Goal: Task Accomplishment & Management: Manage account settings

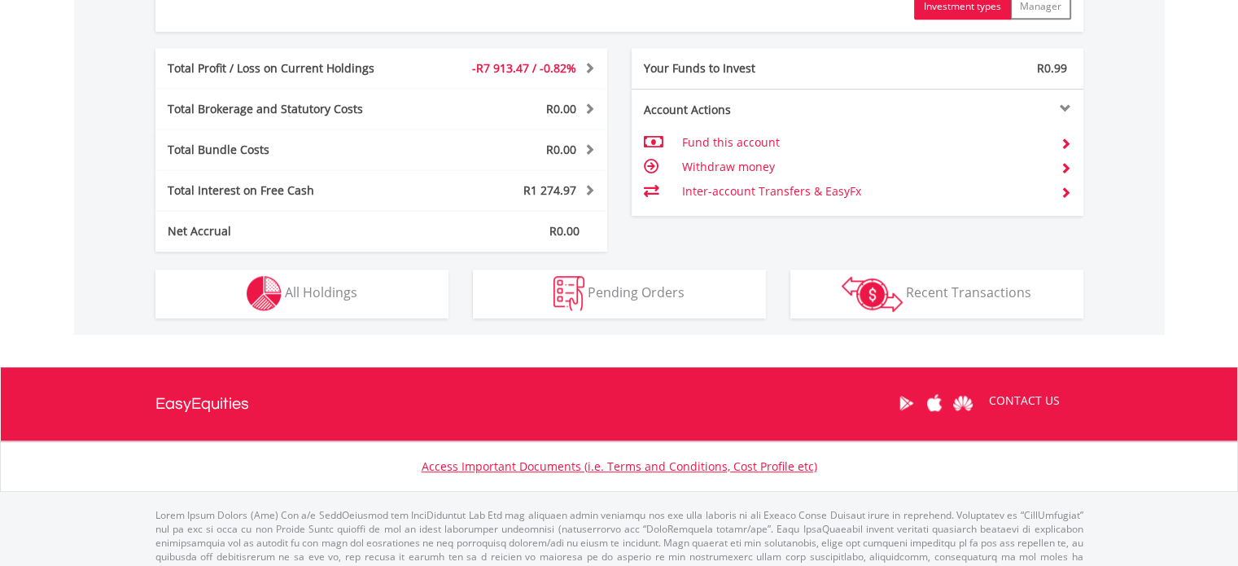
scroll to position [911, 0]
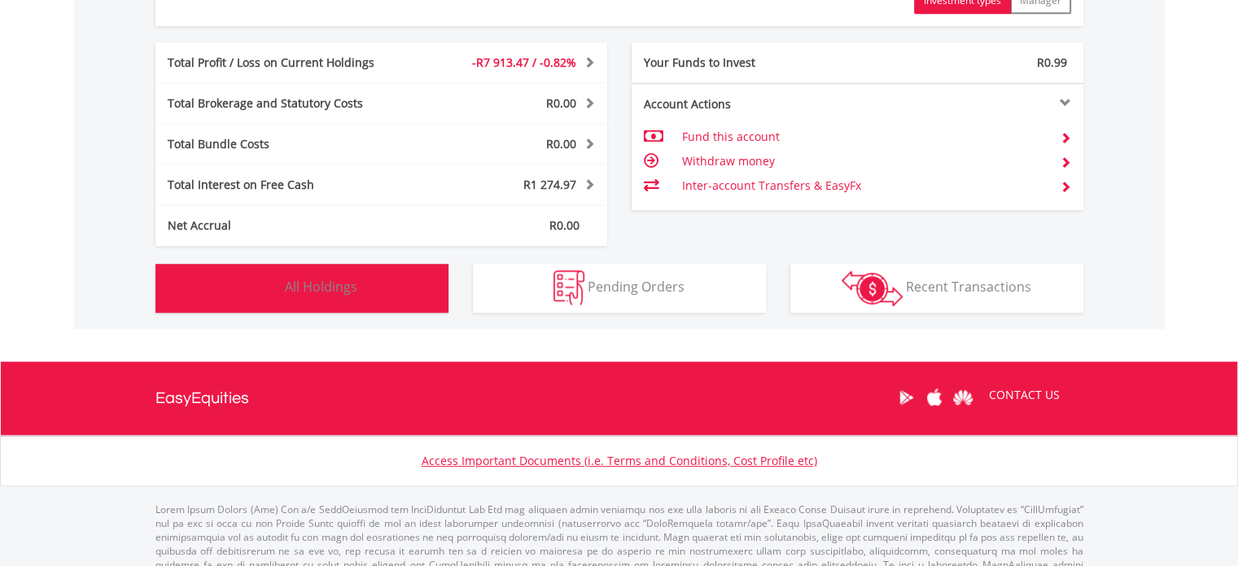
click at [296, 286] on span "All Holdings" at bounding box center [321, 286] width 72 height 18
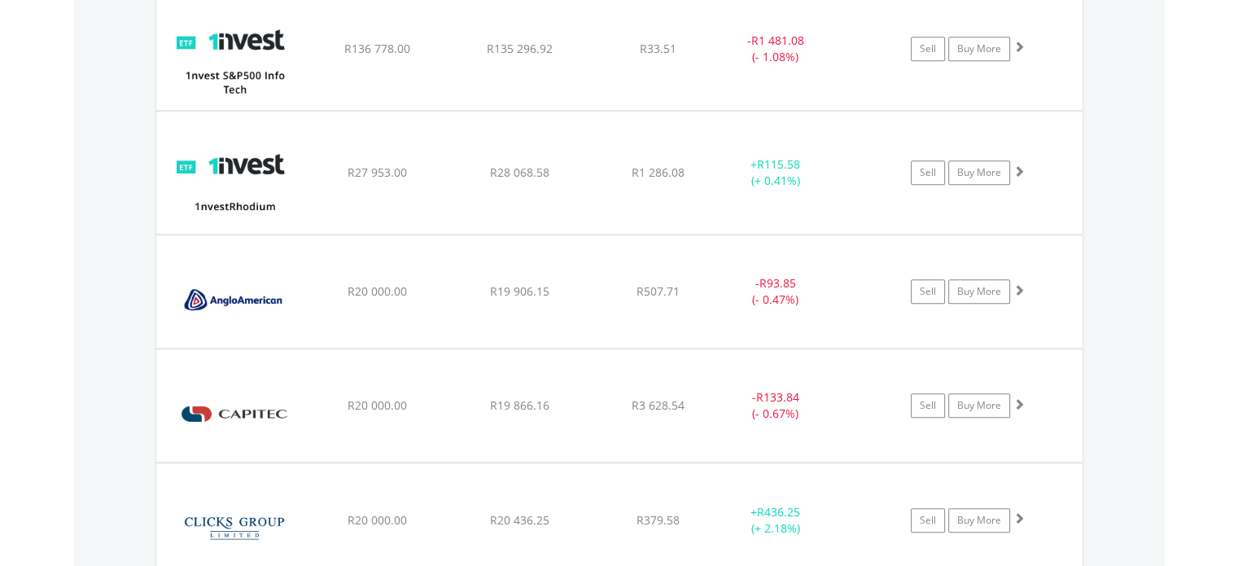
scroll to position [1596, 0]
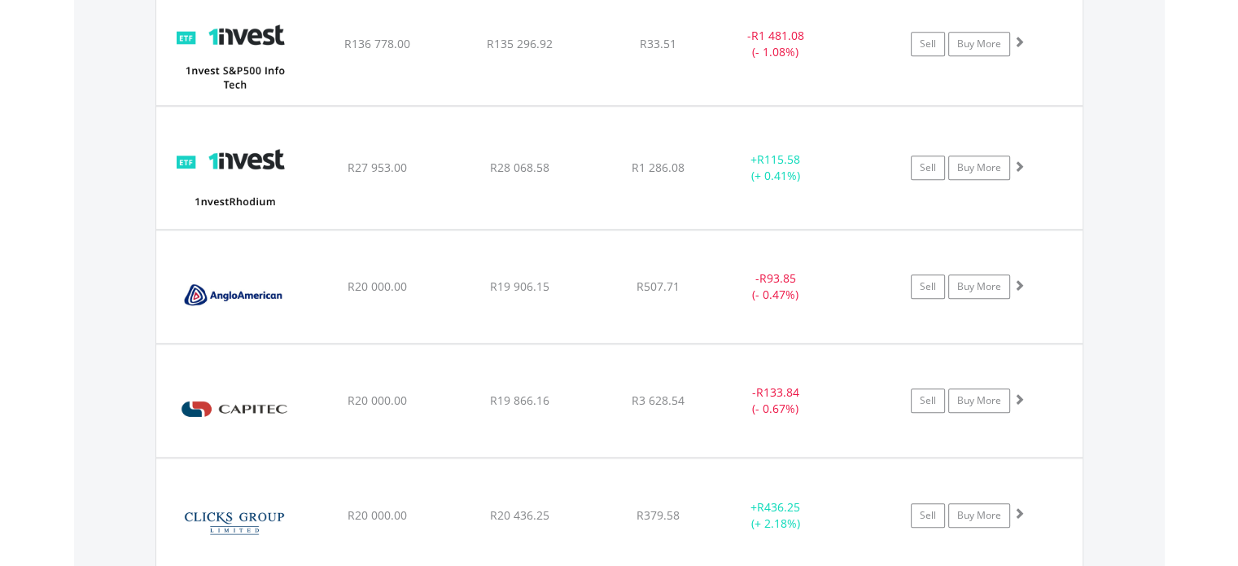
drag, startPoint x: 1246, startPoint y: 187, endPoint x: 1238, endPoint y: 228, distance: 41.3
click at [1237, 228] on html "My Investments Invest Now New Listings Sell My Recurring Investments Pending Or…" at bounding box center [619, 568] width 1238 height 4328
click at [1020, 282] on span at bounding box center [1017, 284] width 11 height 11
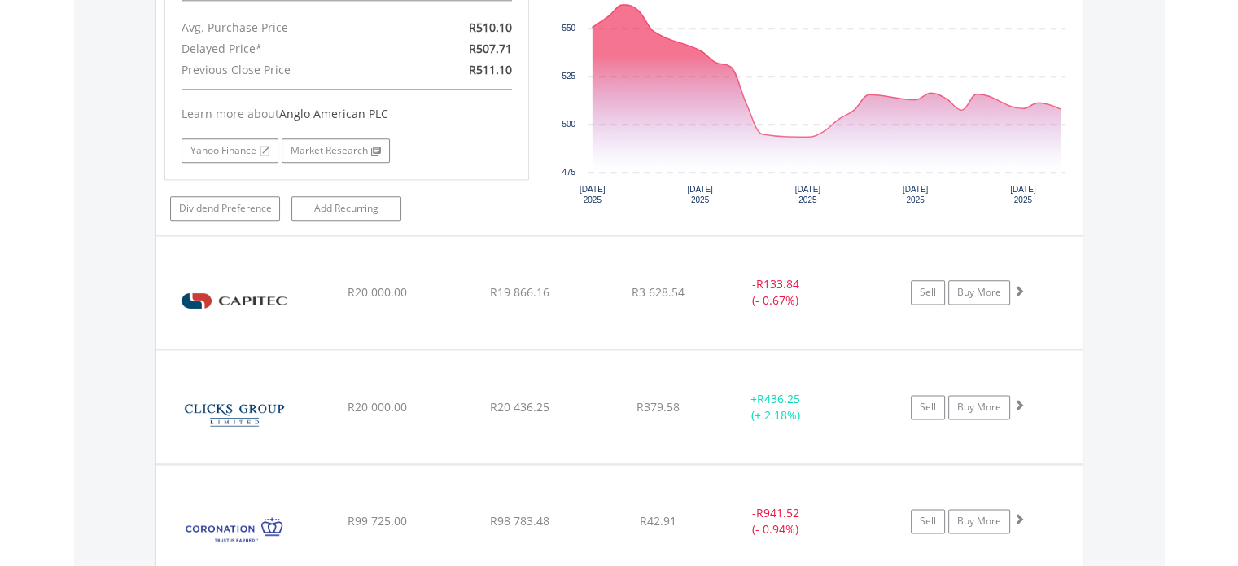
scroll to position [2059, 0]
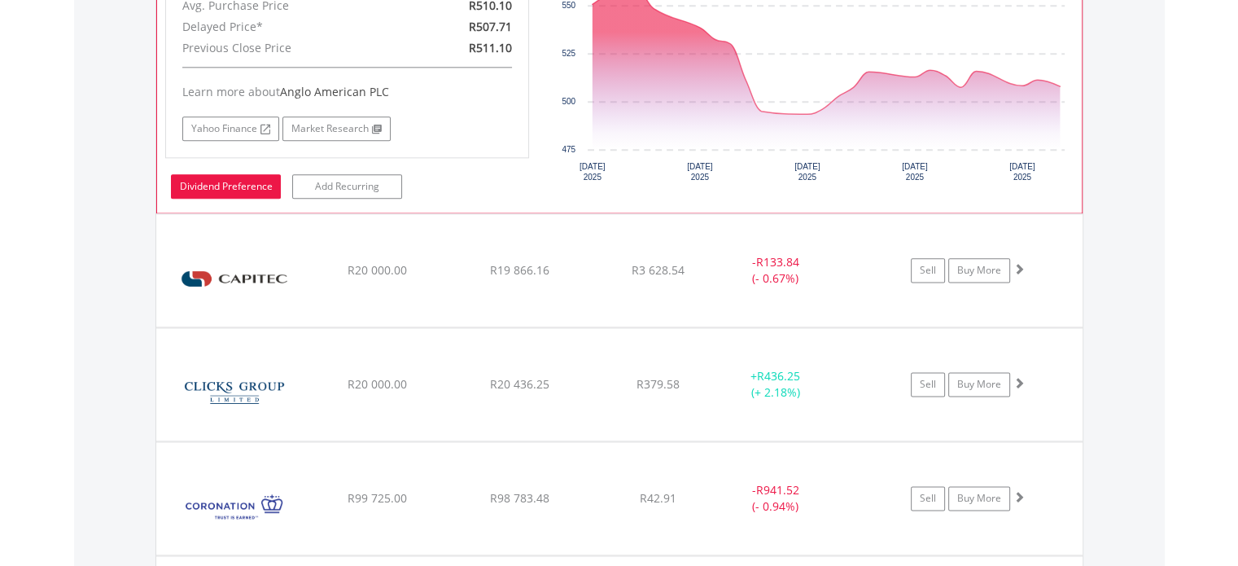
click at [267, 179] on link "Dividend Preference" at bounding box center [226, 186] width 110 height 24
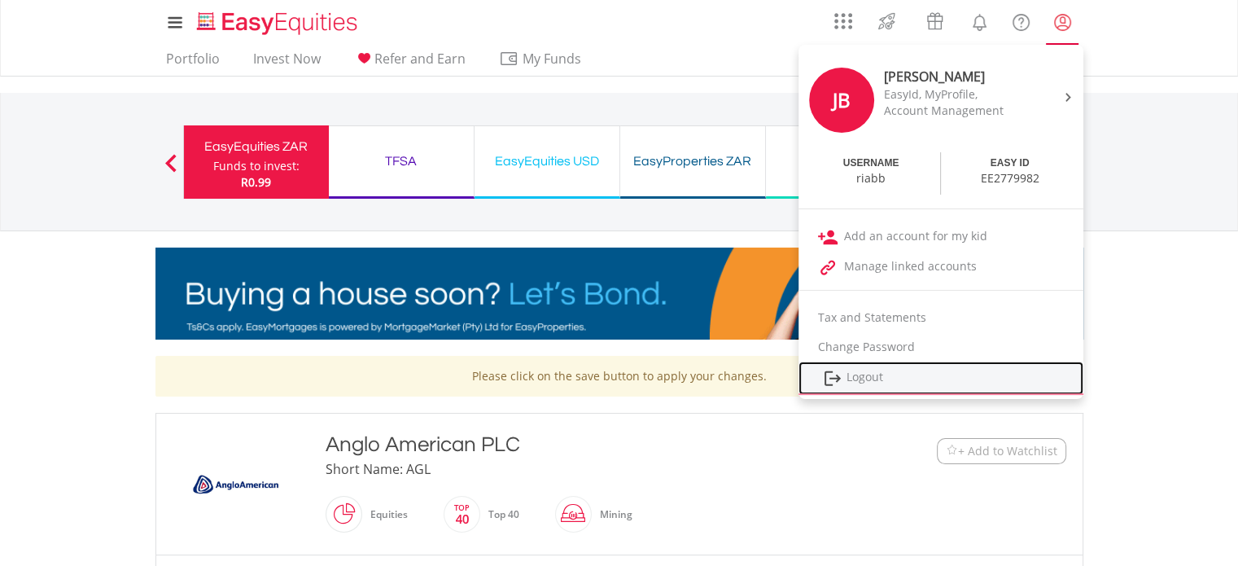
click at [851, 369] on link "Logout" at bounding box center [940, 377] width 285 height 33
